Goal: Task Accomplishment & Management: Complete application form

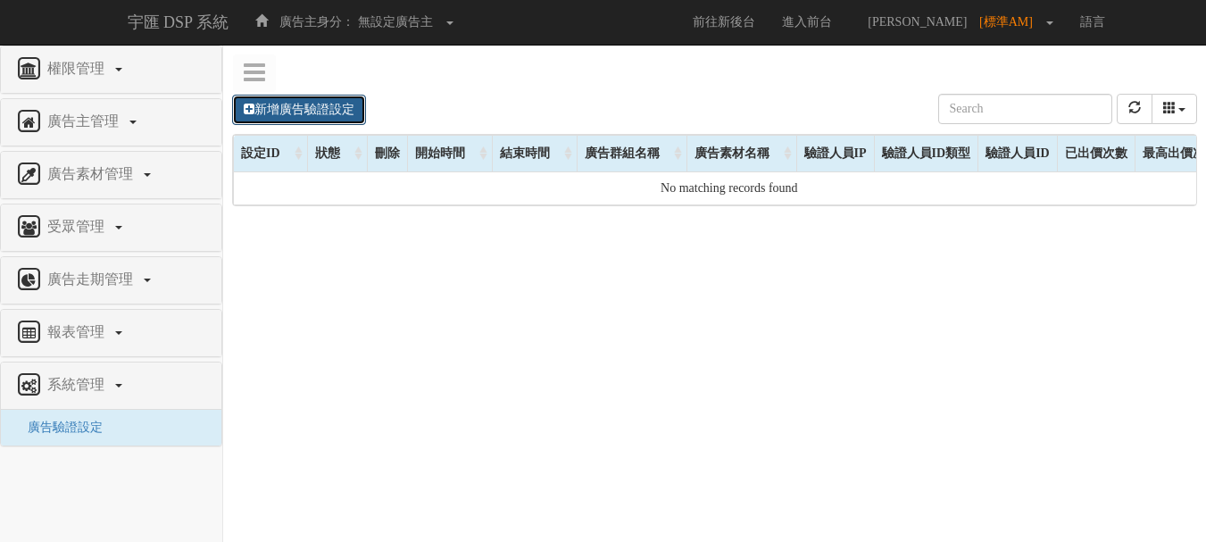
click at [318, 106] on link "新增廣告驗證設定" at bounding box center [299, 110] width 134 height 30
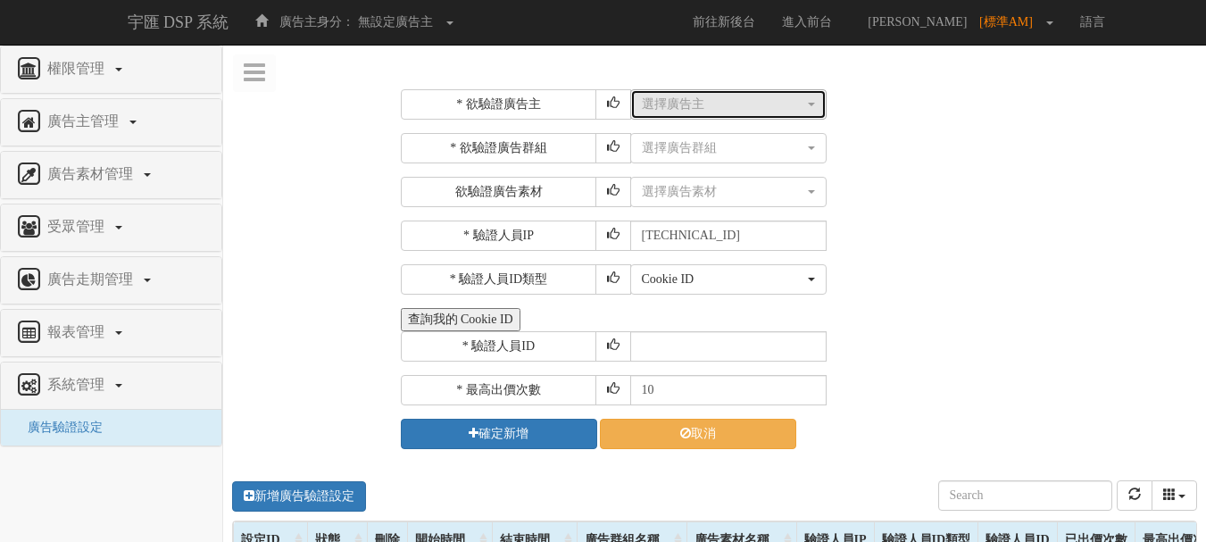
click at [694, 104] on div "選擇廣告主" at bounding box center [723, 105] width 162 height 18
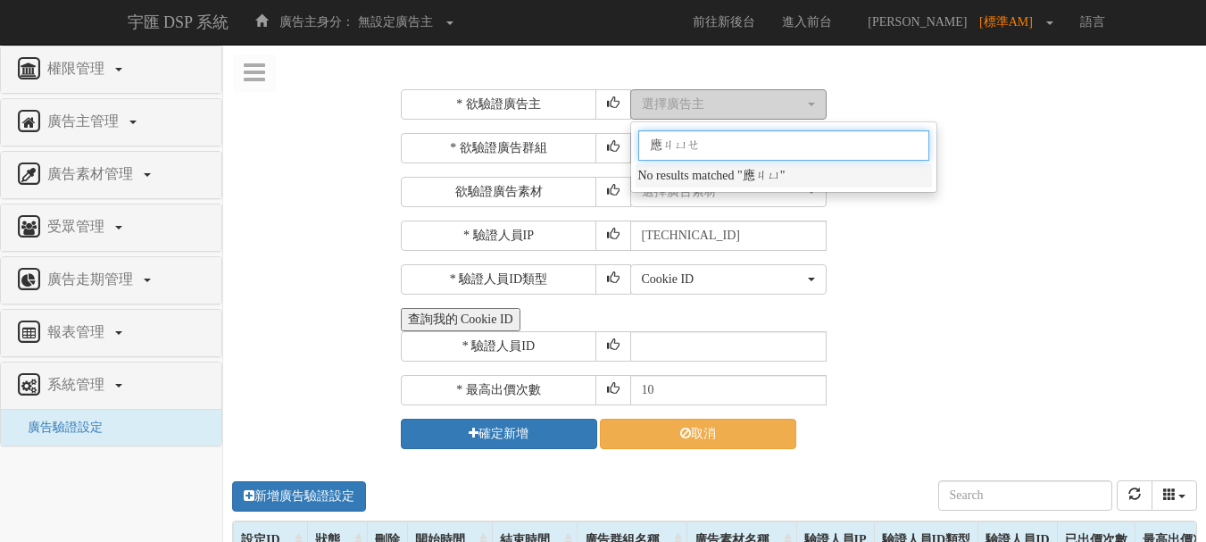
type input "英爵"
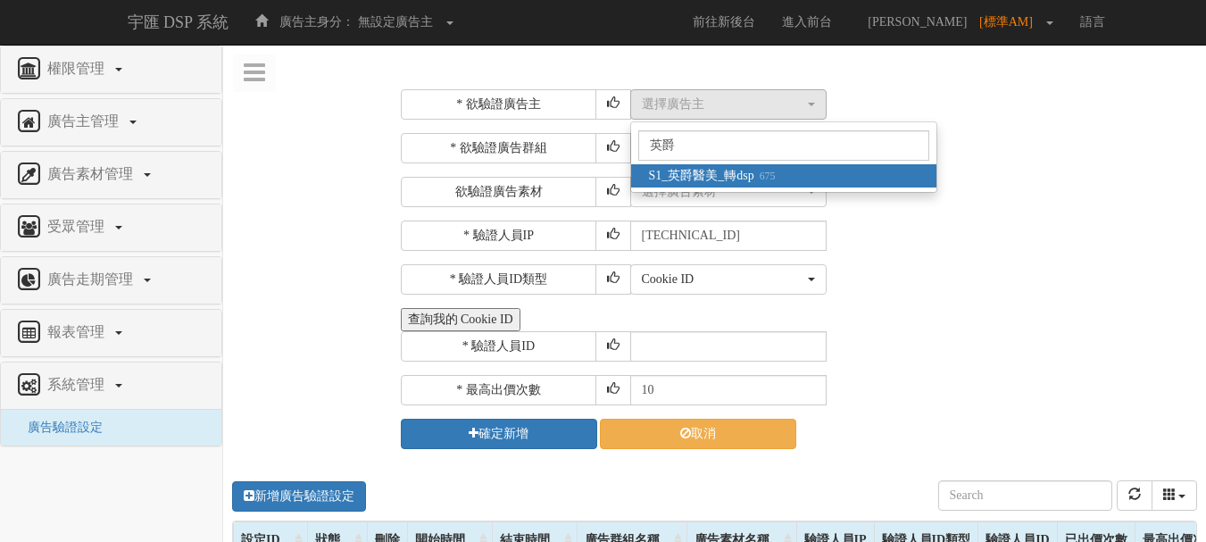
click at [776, 180] on small "675" at bounding box center [764, 176] width 21 height 12
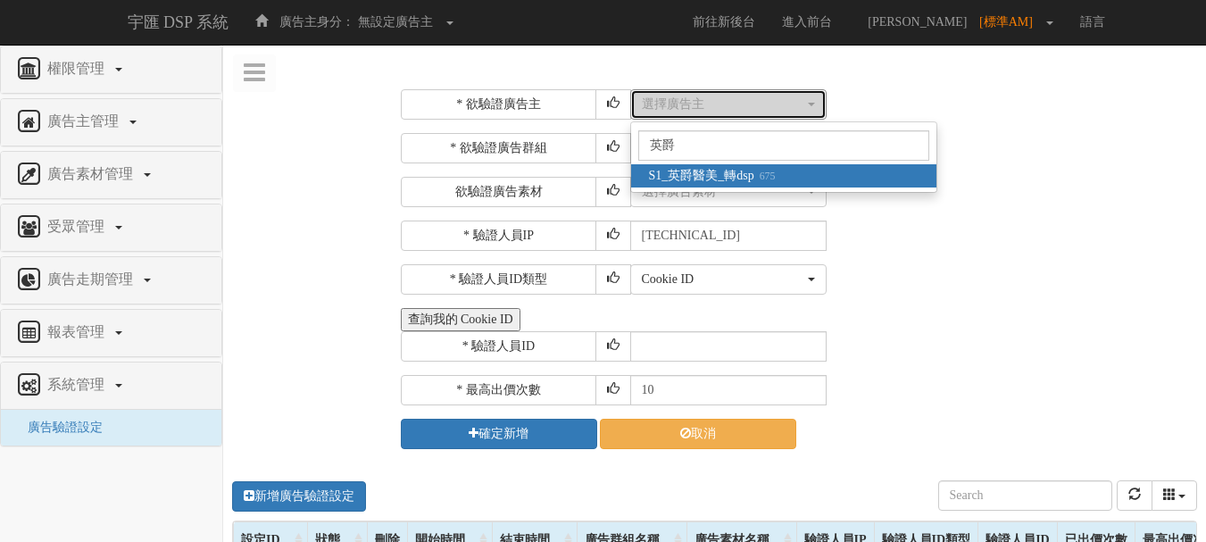
select select "675"
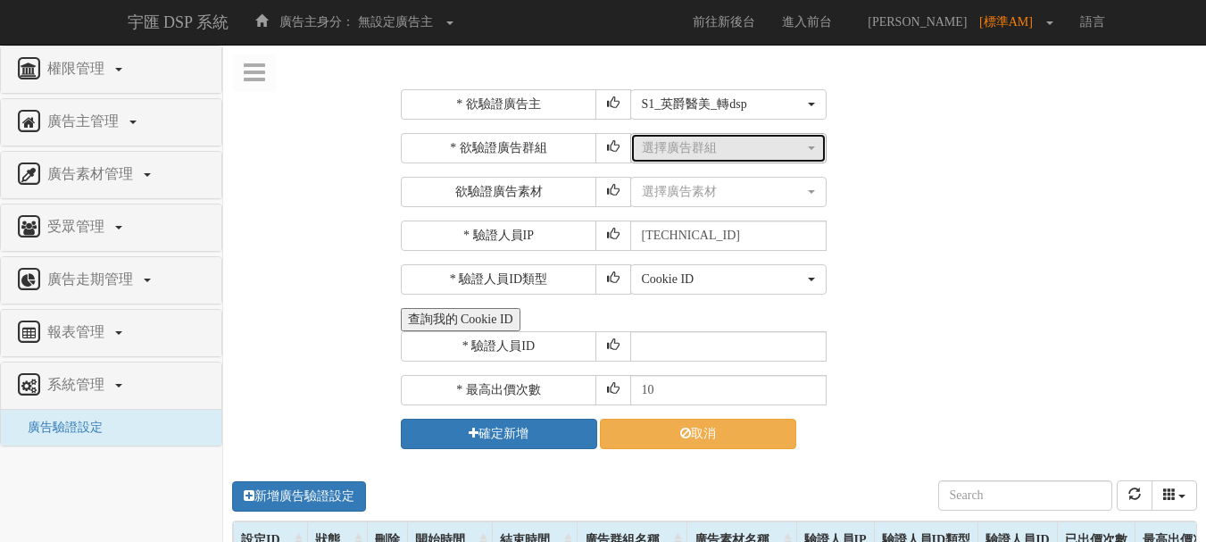
click at [727, 148] on div "選擇廣告群組" at bounding box center [723, 148] width 162 height 18
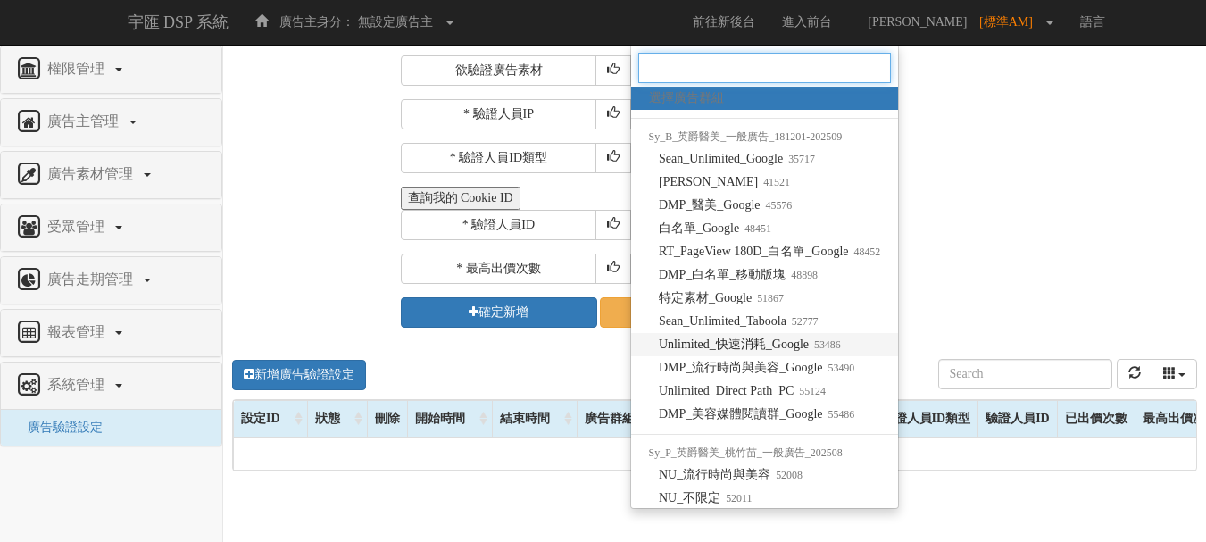
scroll to position [89, 0]
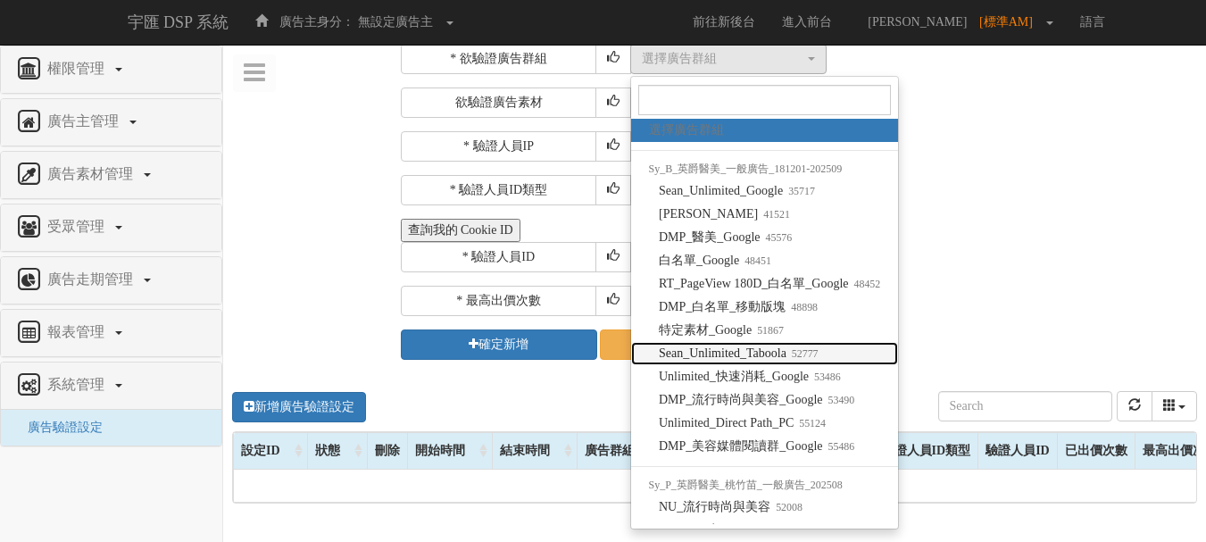
click at [772, 350] on span "Sean_Unlimited_Taboola 52777" at bounding box center [739, 354] width 160 height 18
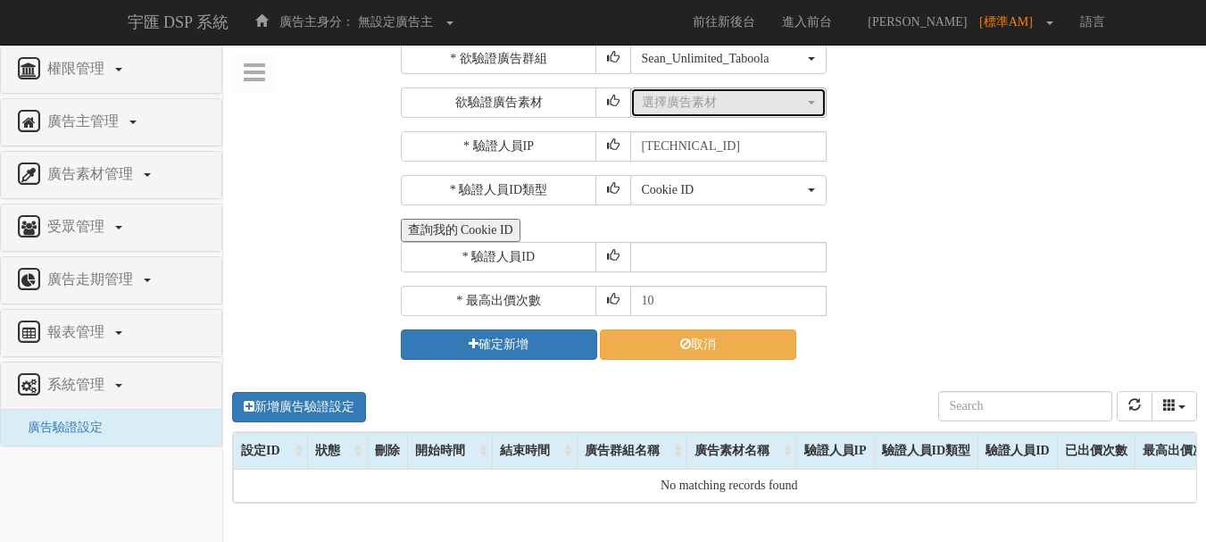
click at [705, 112] on button "選擇廣告素材" at bounding box center [728, 102] width 196 height 30
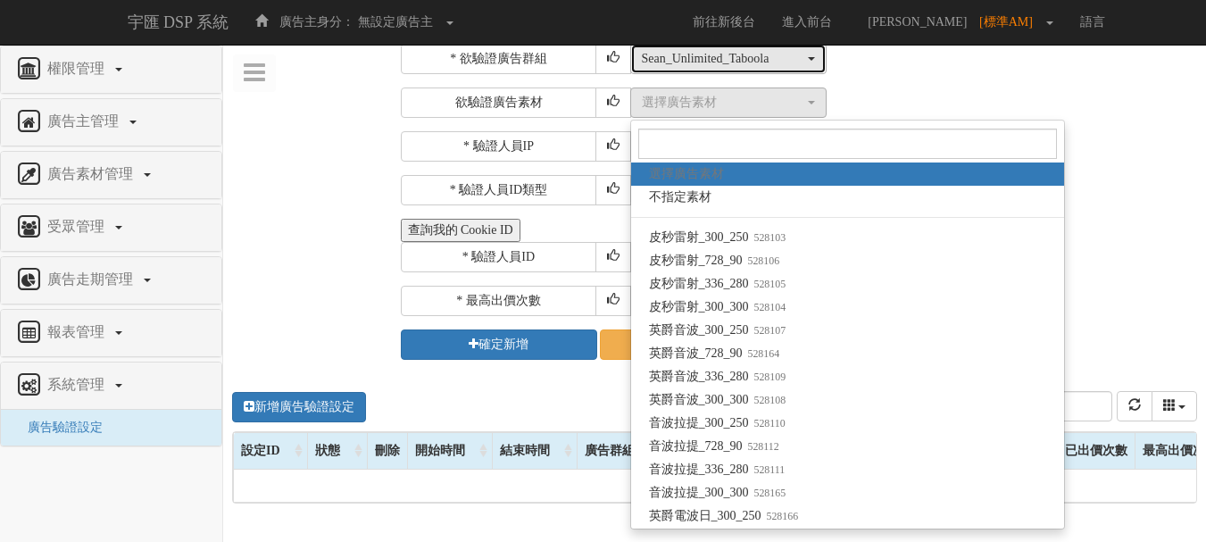
click at [768, 60] on div "Sean_Unlimited_Taboola" at bounding box center [723, 59] width 162 height 18
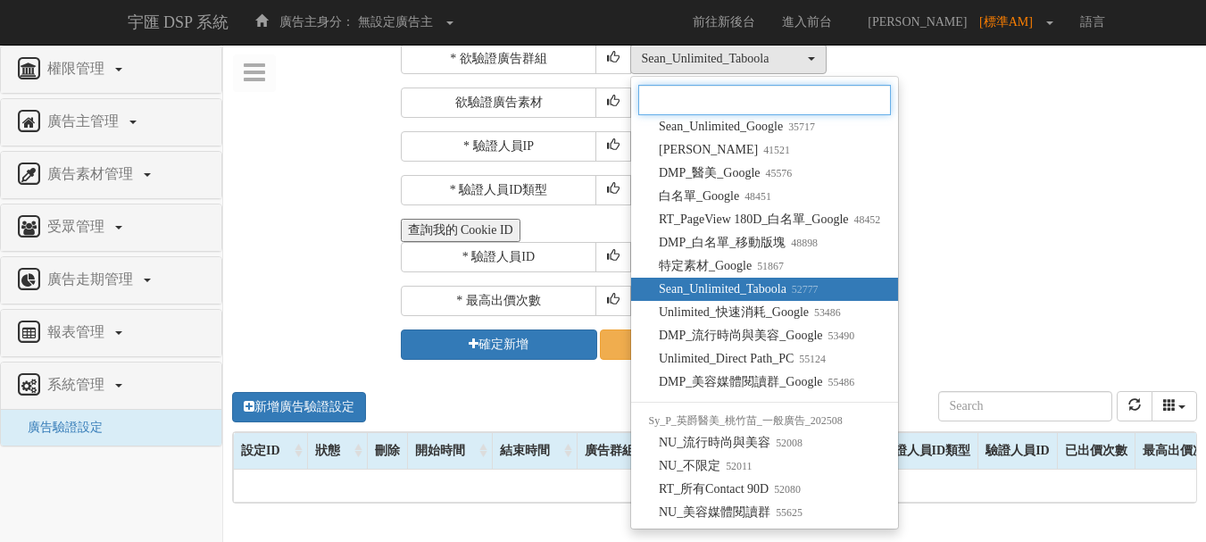
scroll to position [0, 0]
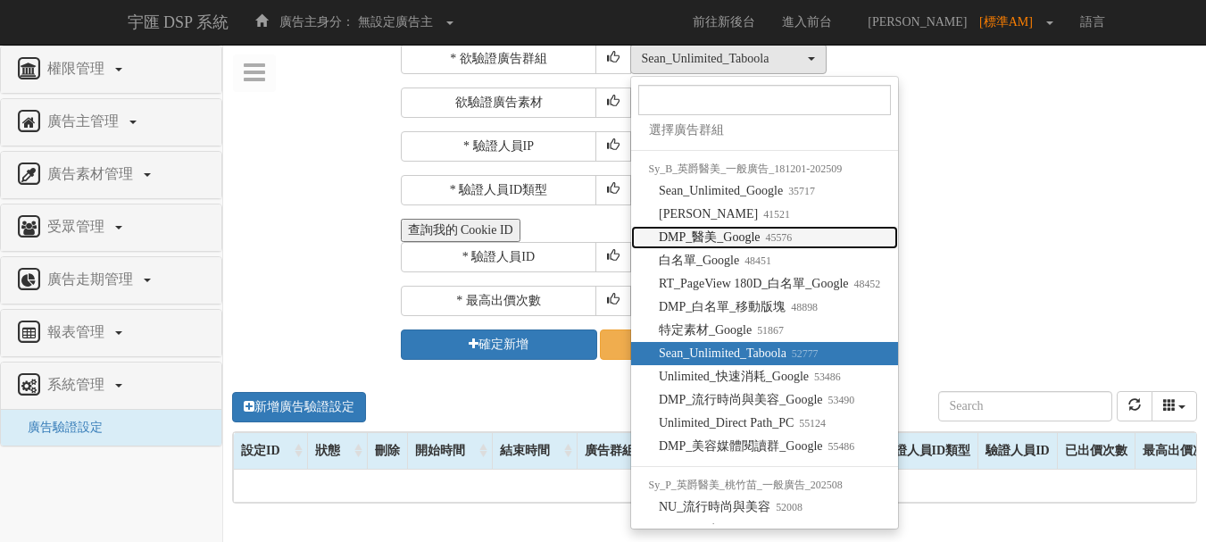
click at [756, 238] on span "DMP_醫美_Google 45576" at bounding box center [725, 238] width 133 height 18
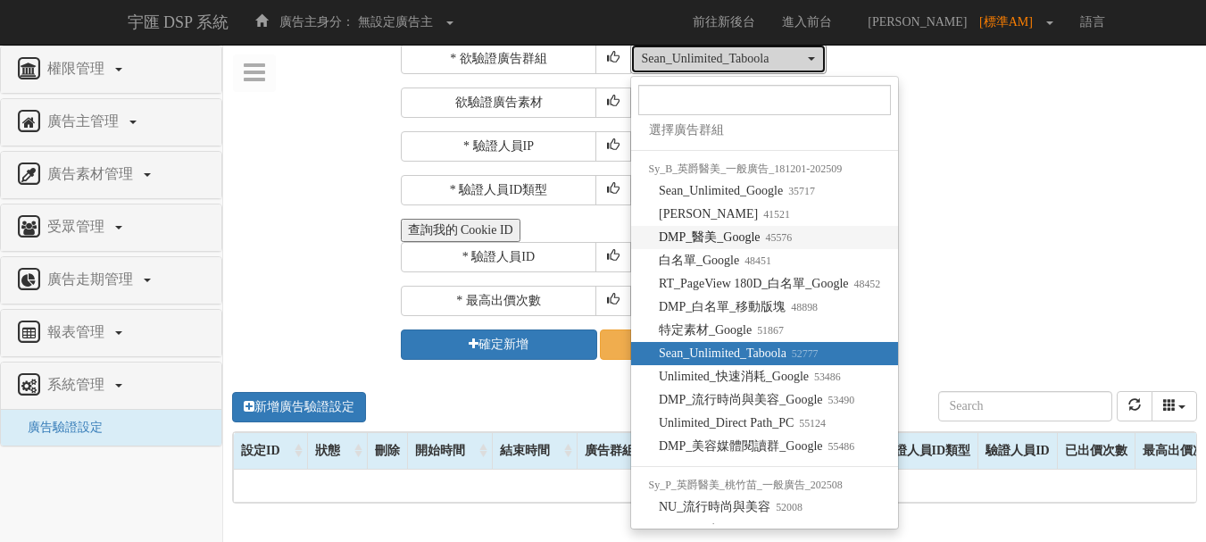
select select "45576"
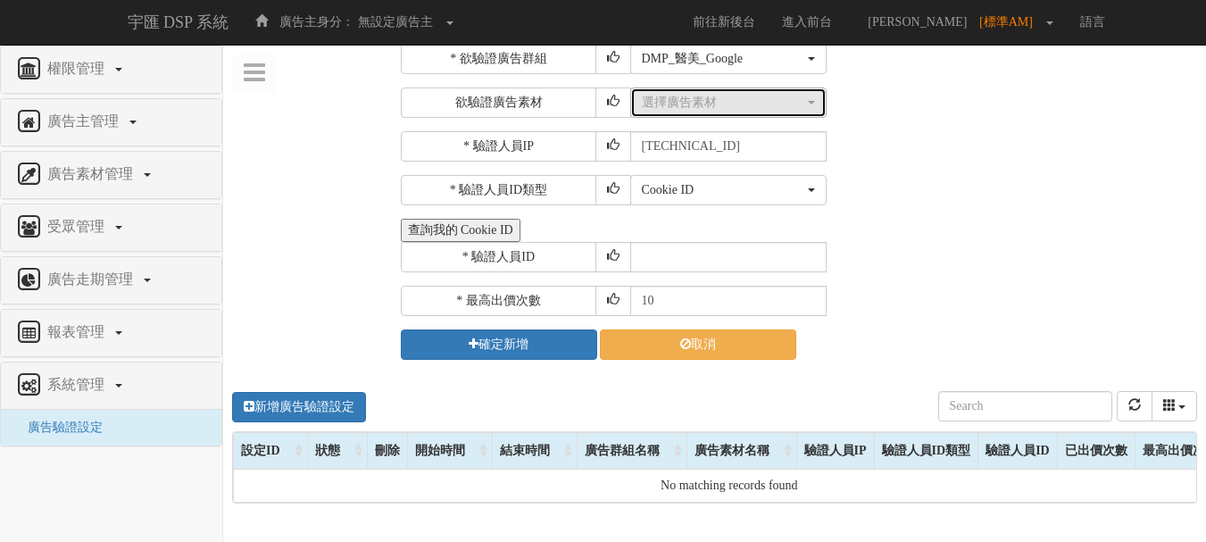
click at [718, 102] on div "選擇廣告素材" at bounding box center [723, 103] width 162 height 18
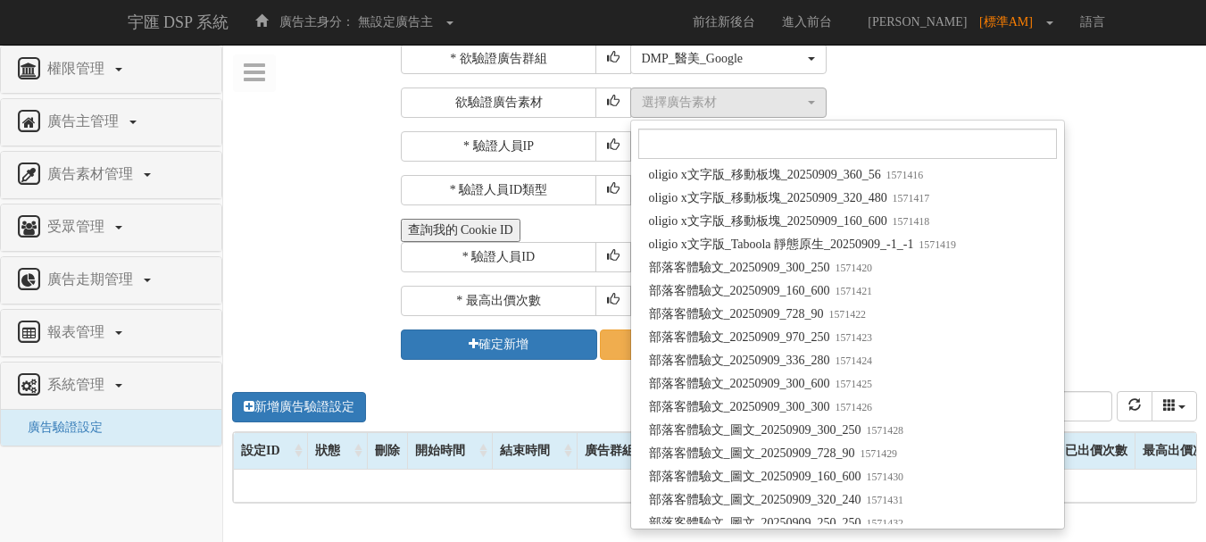
scroll to position [149912, 0]
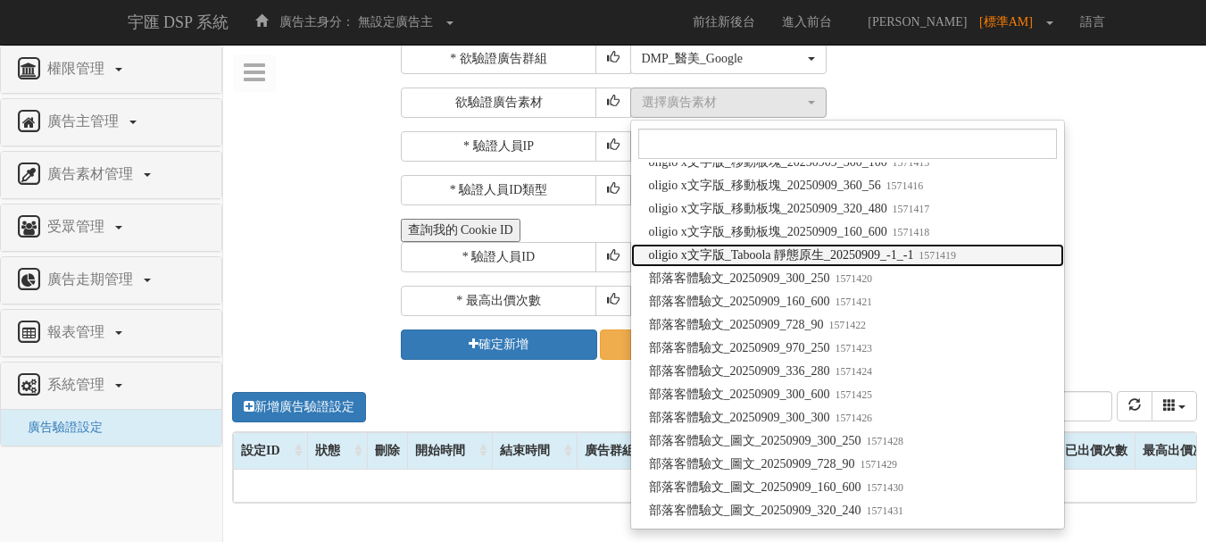
click at [836, 261] on span "oligio x文字版_Taboola 靜態原生_20250909_-1_-1 1571419" at bounding box center [802, 255] width 307 height 18
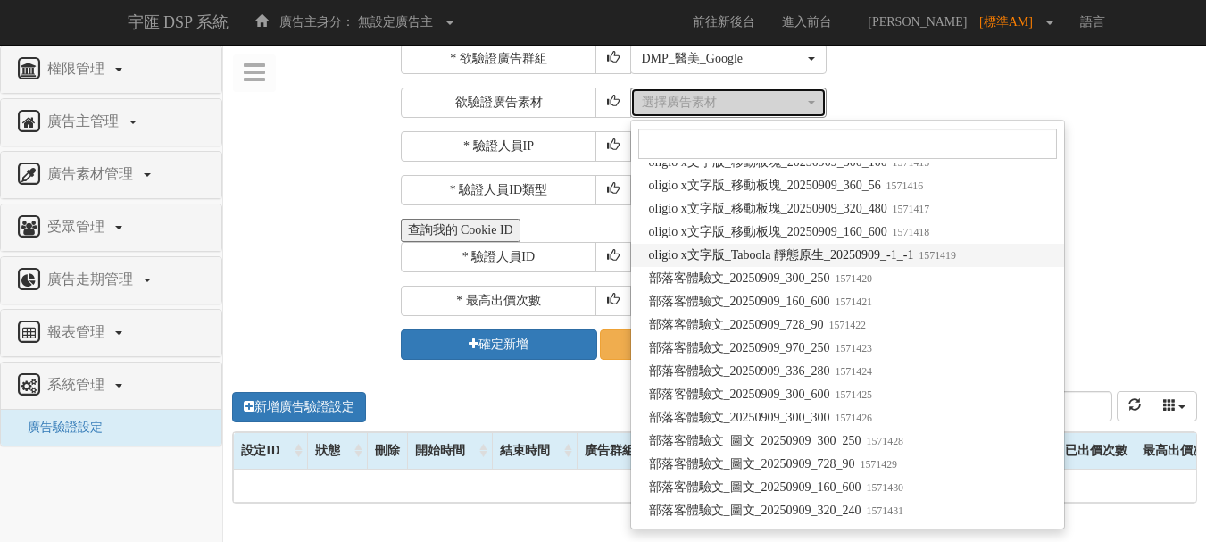
select select "1571419"
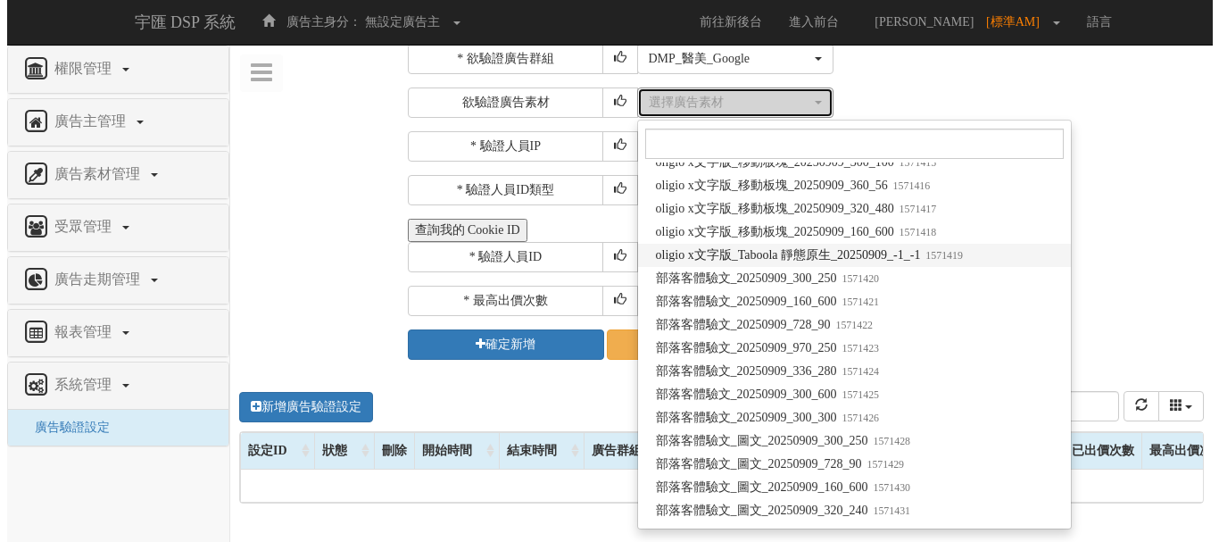
scroll to position [0, 0]
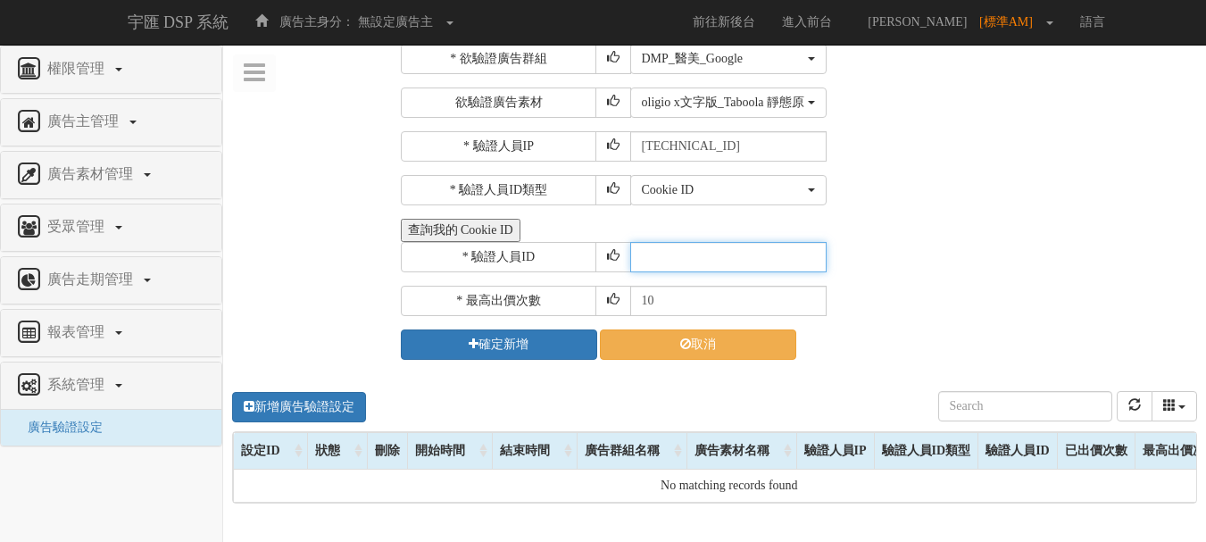
click at [690, 266] on input "text" at bounding box center [728, 257] width 196 height 30
type input "CER20250507102708866295"
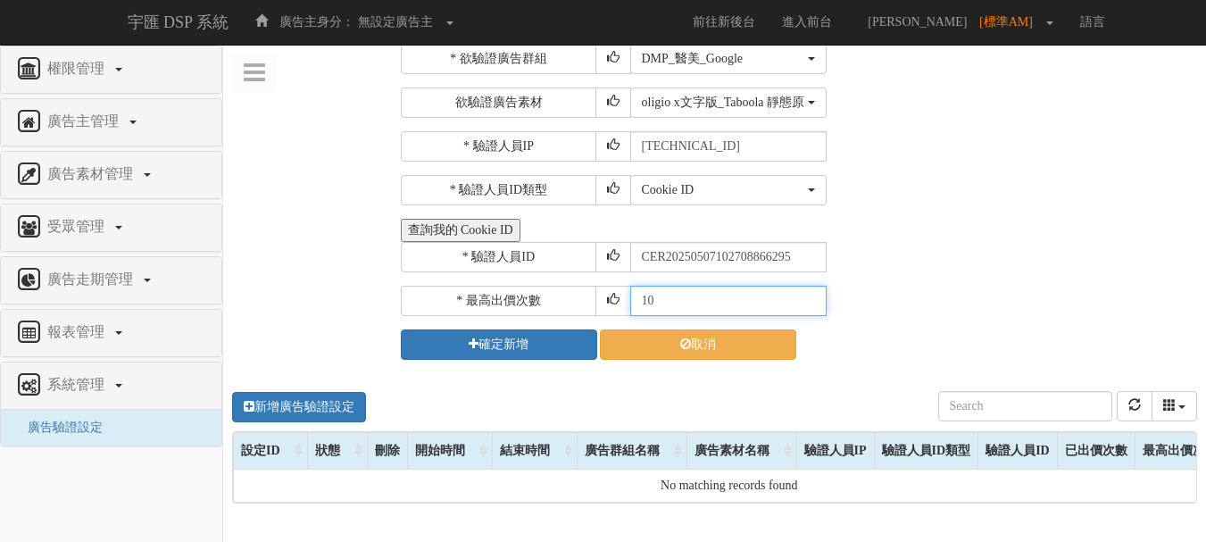
click at [649, 306] on input "10" at bounding box center [728, 301] width 196 height 30
type input "30"
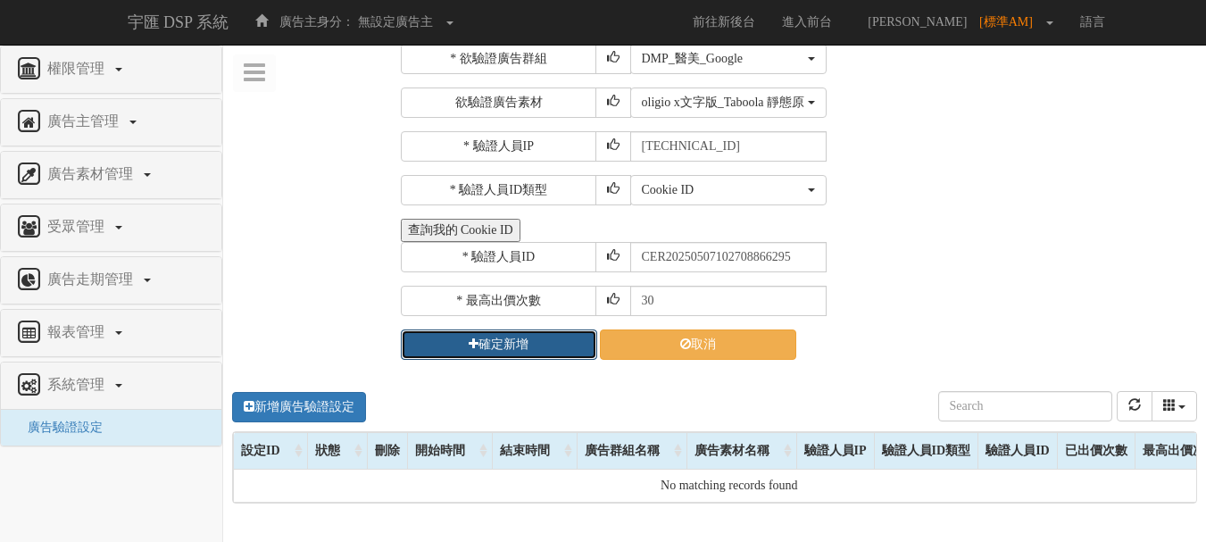
click at [561, 335] on button "確定新增" at bounding box center [499, 344] width 196 height 30
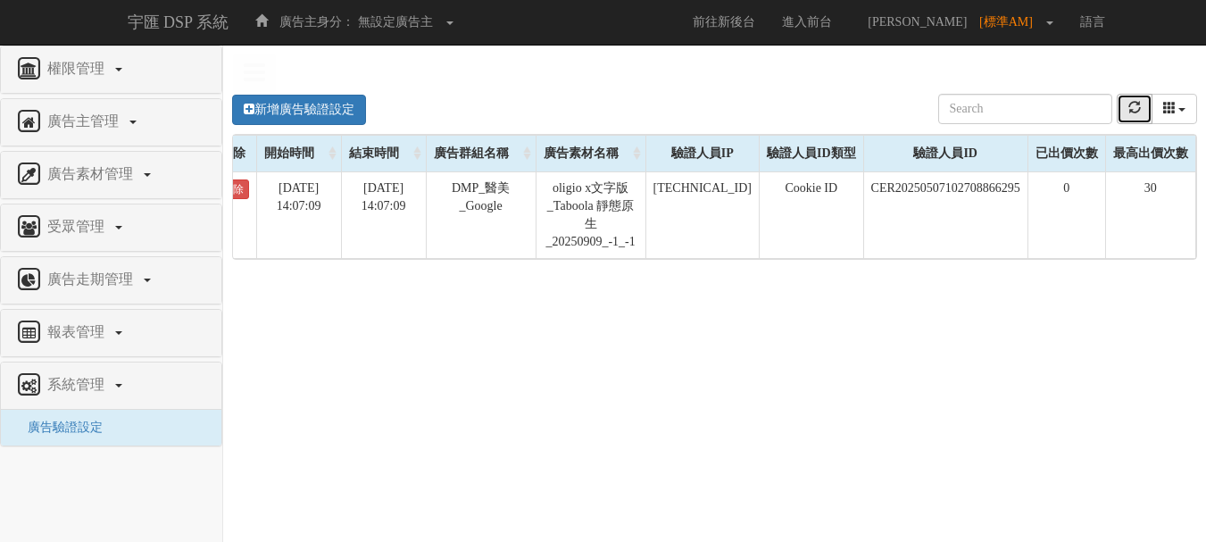
click at [1123, 115] on button "refresh" at bounding box center [1135, 109] width 36 height 30
click at [1126, 112] on button "refresh" at bounding box center [1135, 109] width 36 height 30
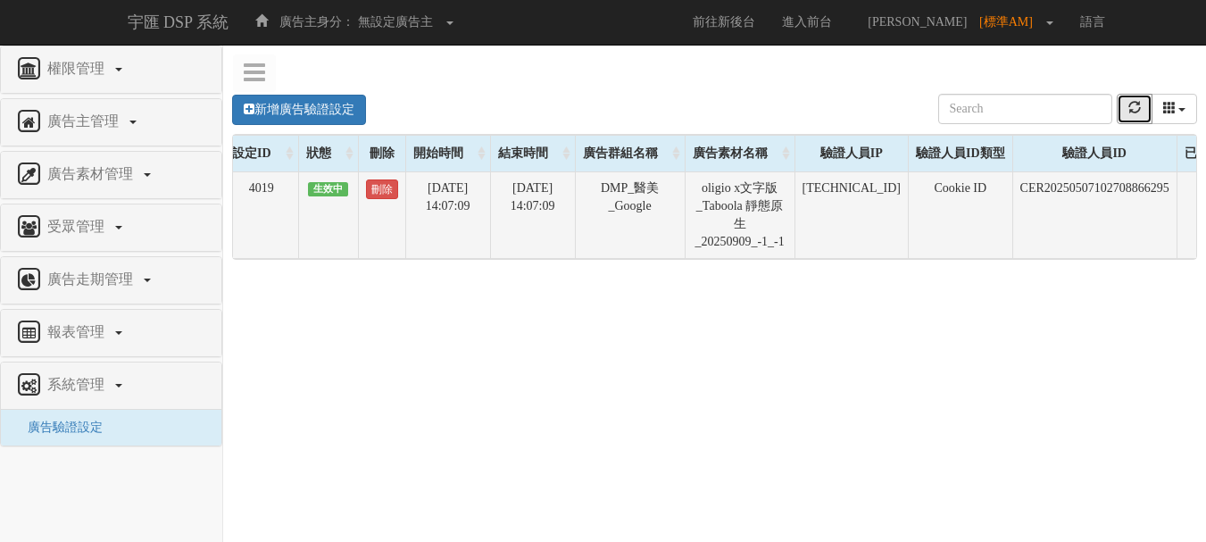
scroll to position [0, 4]
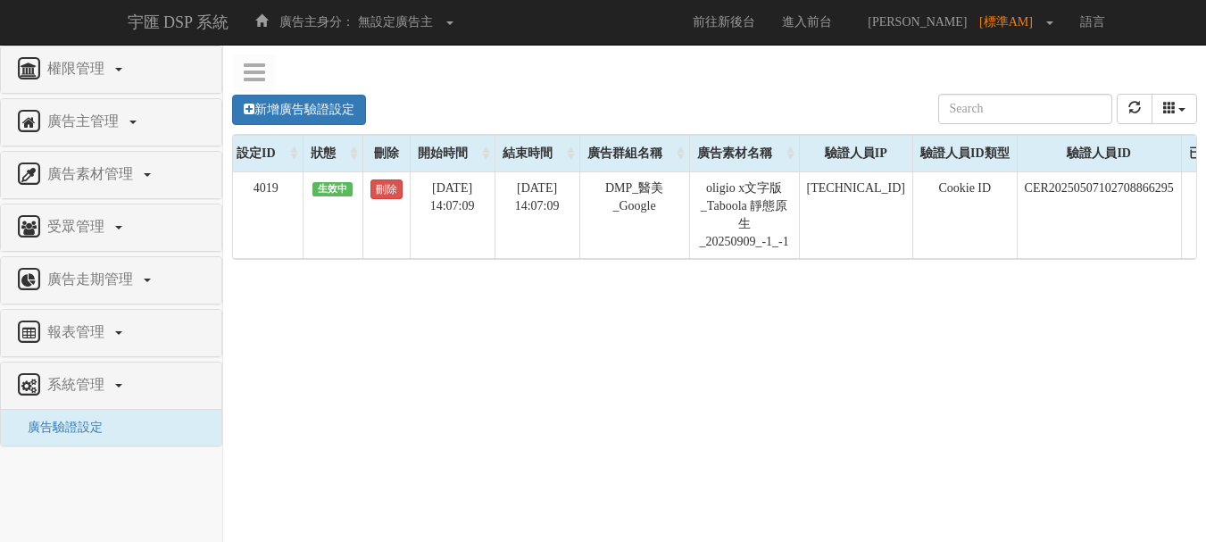
click at [381, 401] on div "新增廣告驗證設定 設定ID 狀態 刪除 開始時間 結束時間 廣告主ID 廣告主名稱 廣告走期ID 廣告走期名稱 廣告群組ID 廣告群組名稱 廣告素材 廣告素材…" at bounding box center [714, 344] width 983 height 536
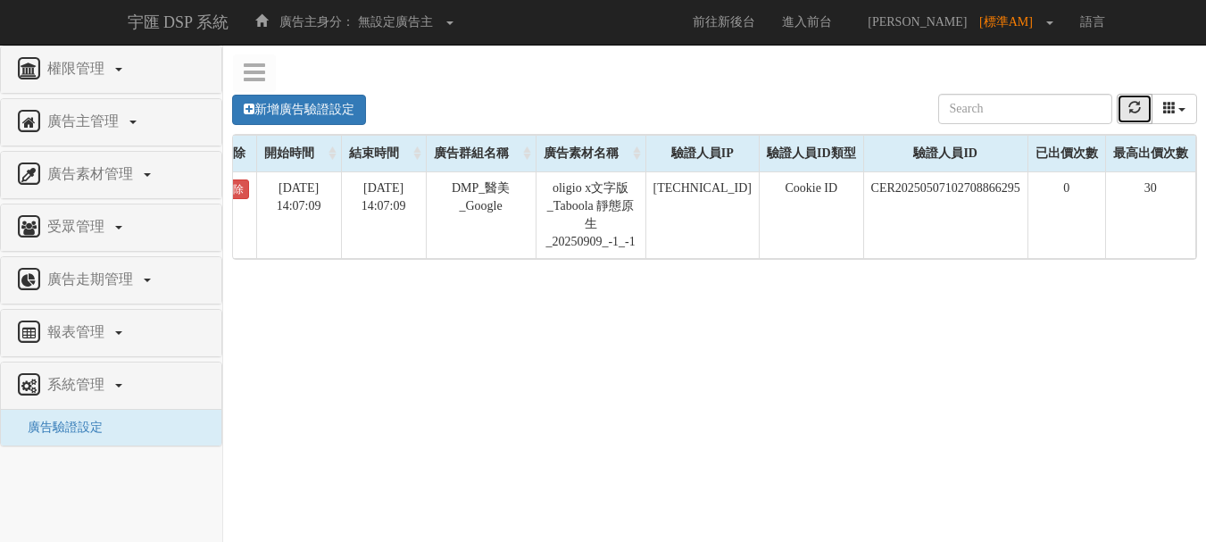
click at [1129, 110] on icon "refresh" at bounding box center [1134, 107] width 12 height 12
